Goal: Information Seeking & Learning: Understand process/instructions

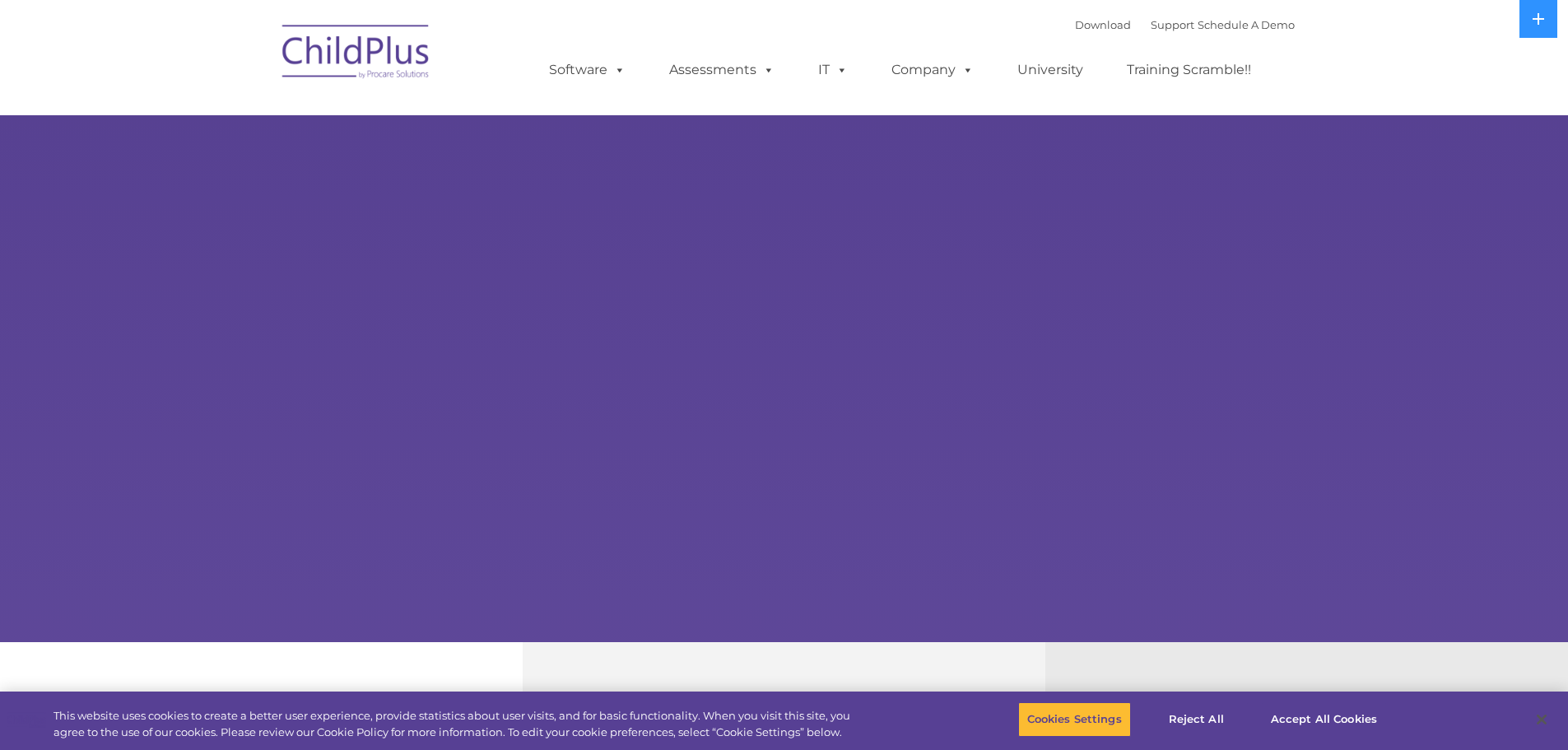
select select "MEDIUM"
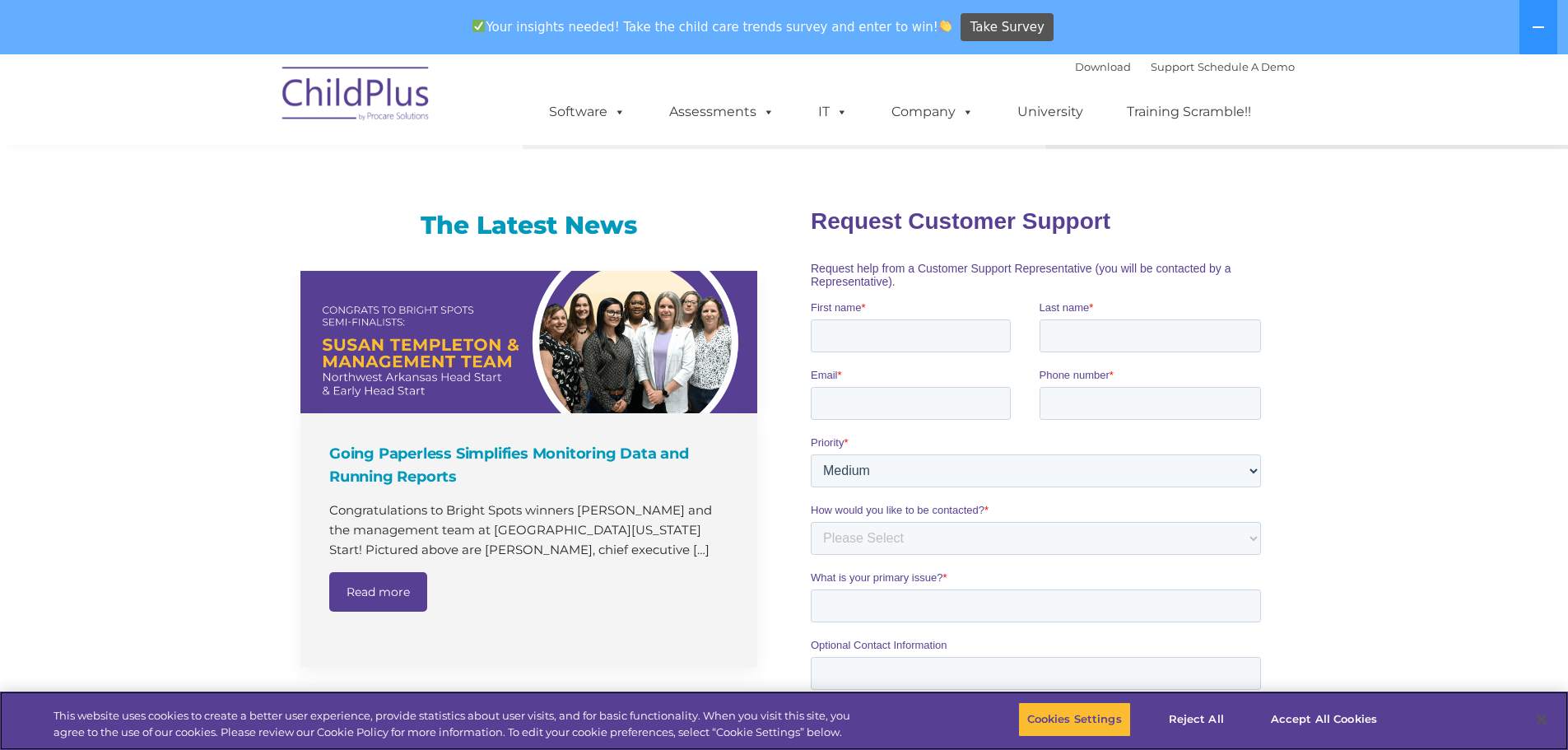
scroll to position [1654, 0]
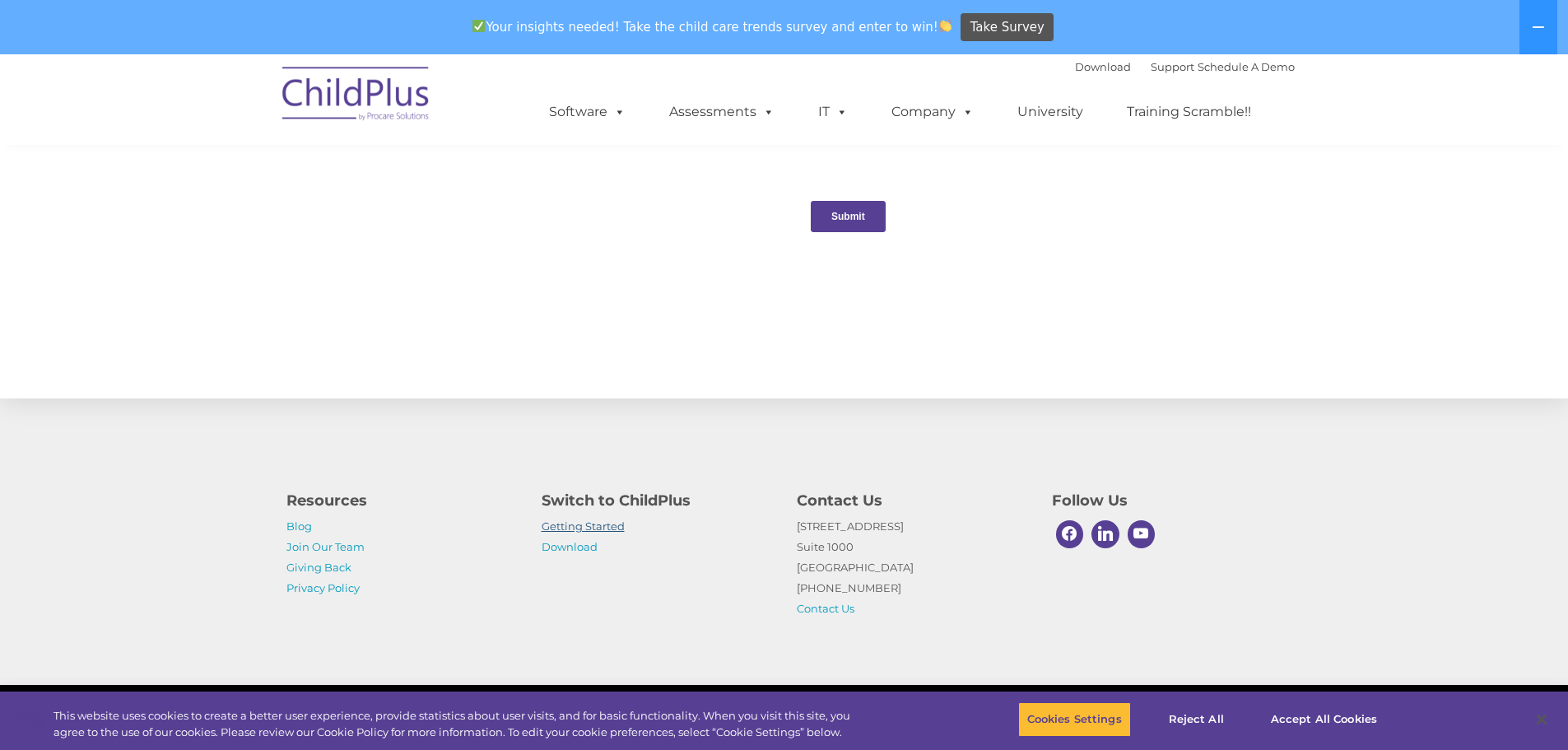
click at [575, 528] on link "Getting Started" at bounding box center [583, 525] width 83 height 13
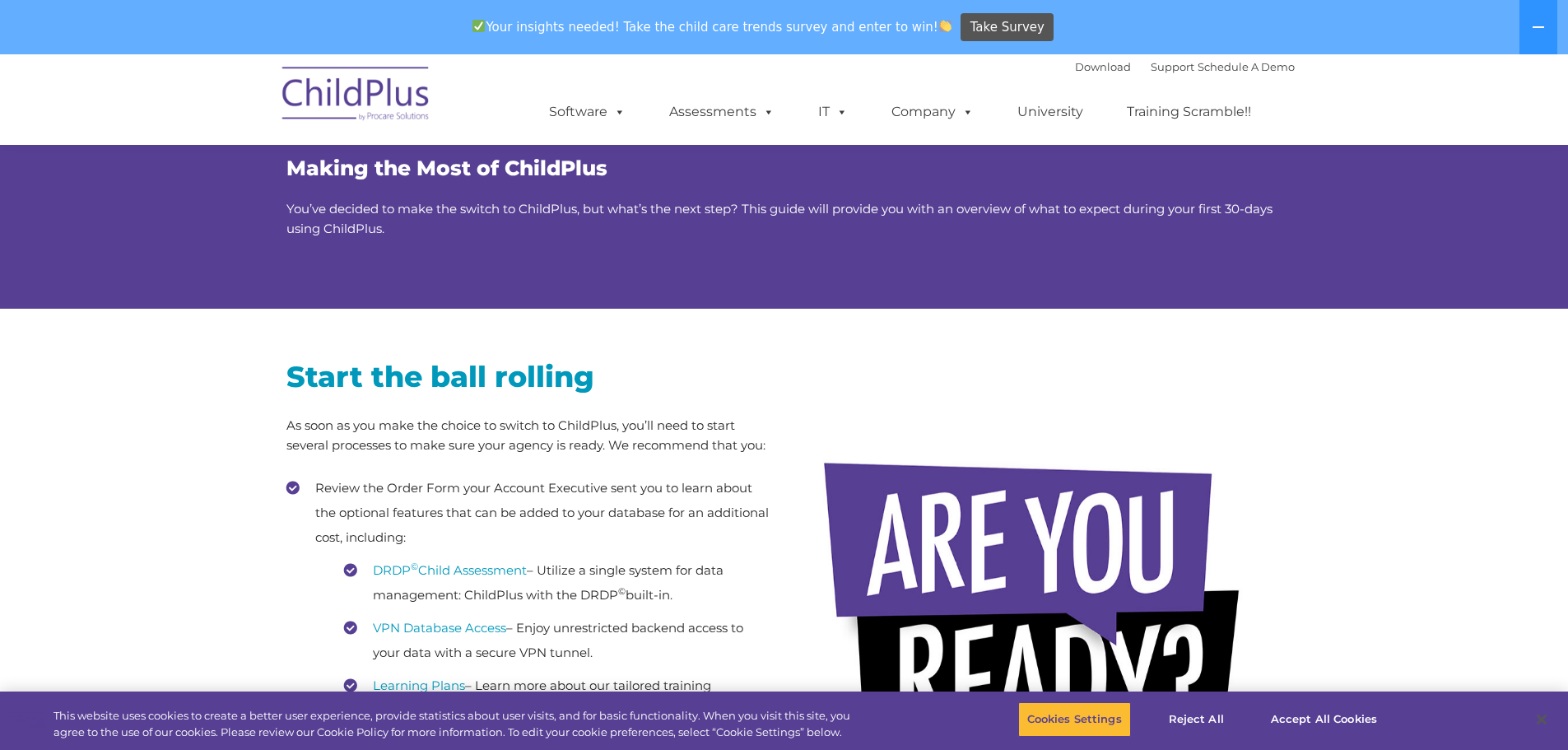
scroll to position [82, 0]
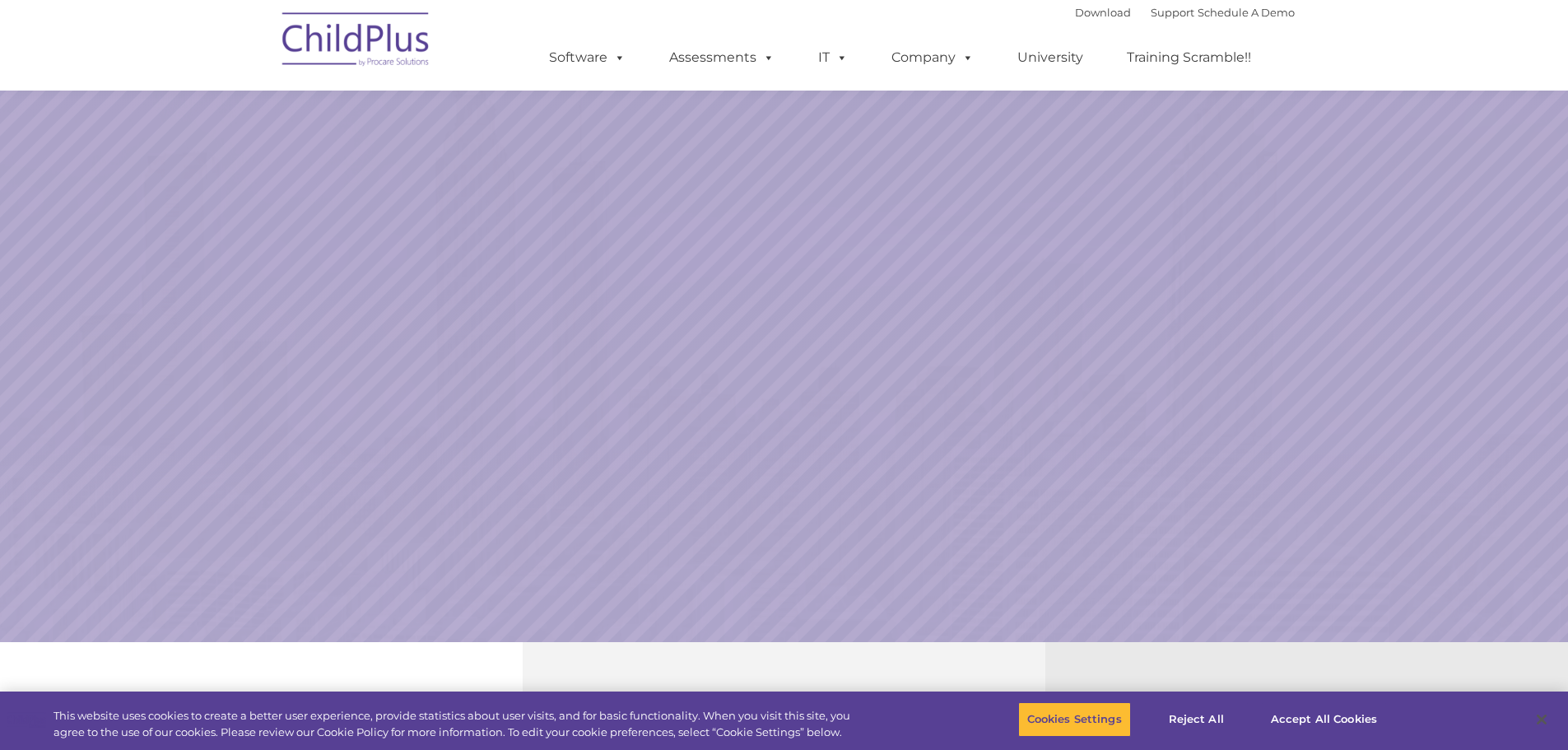
scroll to position [1599, 0]
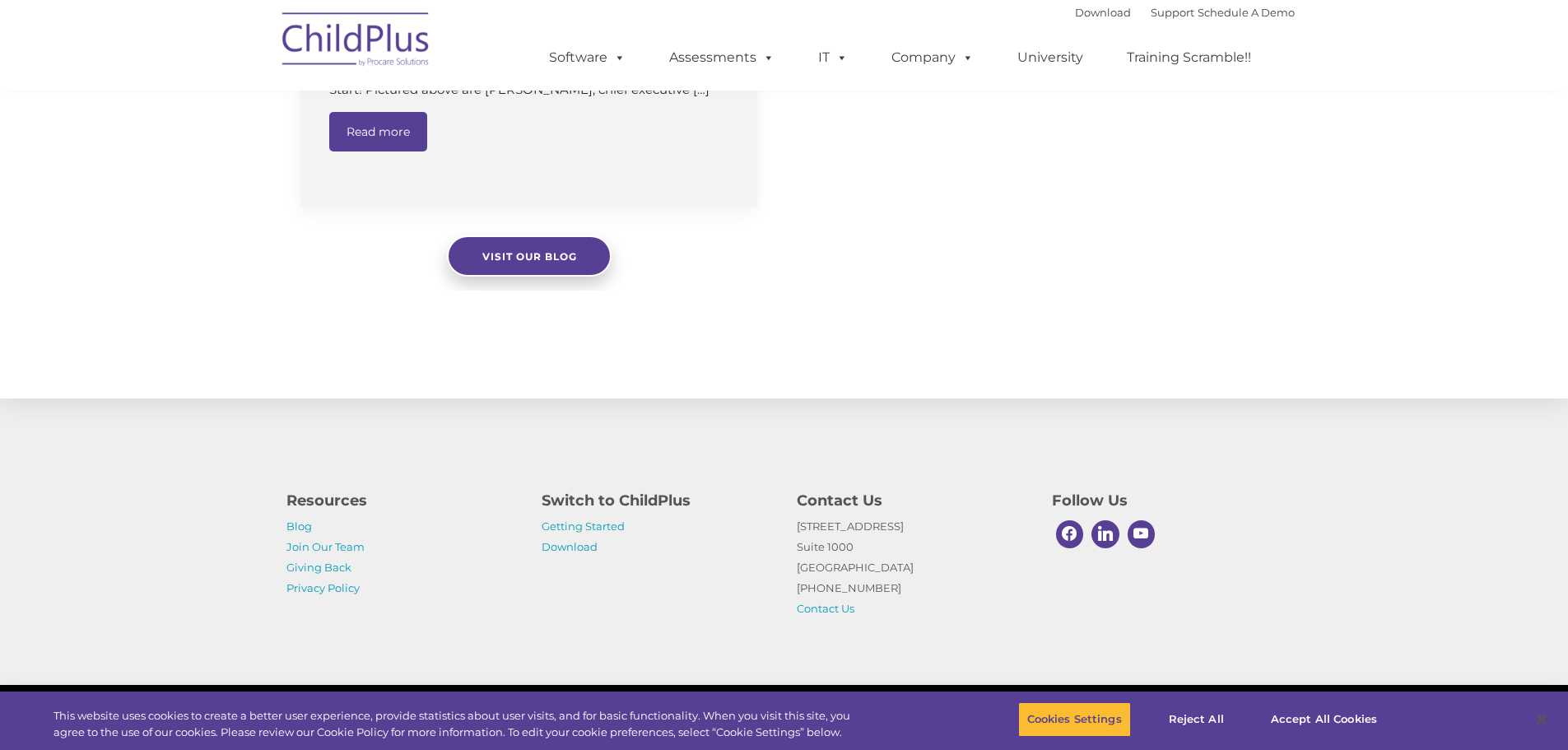
select select "MEDIUM"
